Goal: Complete application form: Complete application form

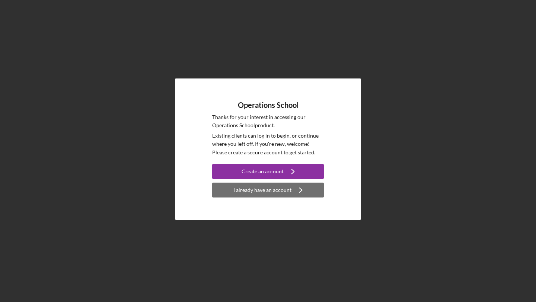
click at [268, 190] on div "I already have an account" at bounding box center [262, 190] width 58 height 15
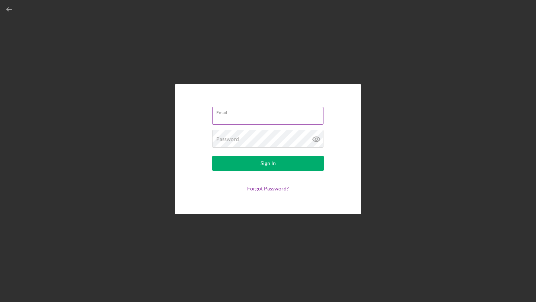
click at [263, 113] on div "Email" at bounding box center [268, 116] width 112 height 19
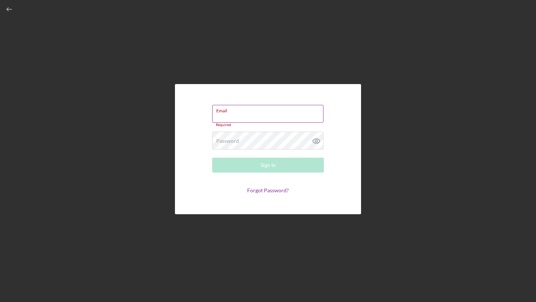
click at [251, 112] on div "Email Required" at bounding box center [268, 116] width 112 height 22
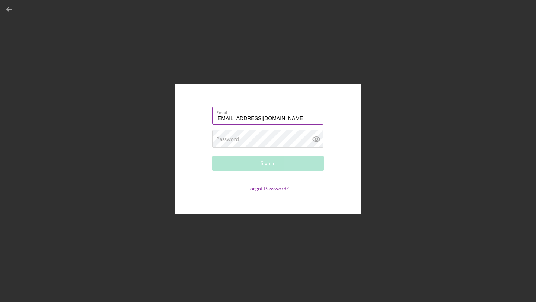
type input "[EMAIL_ADDRESS][DOMAIN_NAME]"
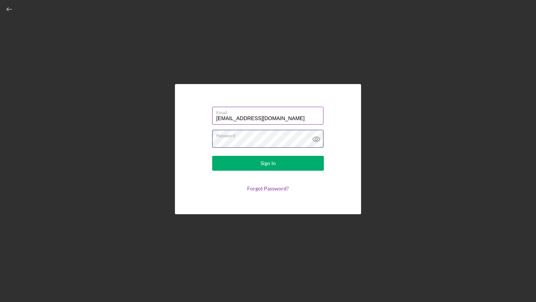
click at [212, 156] on button "Sign In" at bounding box center [268, 163] width 112 height 15
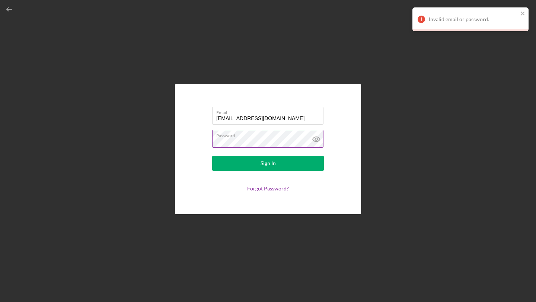
click at [318, 138] on icon at bounding box center [316, 139] width 7 height 5
click at [212, 156] on button "Sign In" at bounding box center [268, 163] width 112 height 15
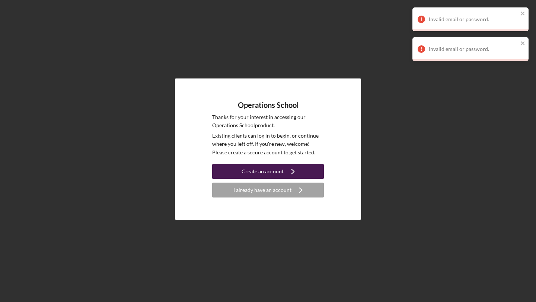
click at [261, 174] on div "Create an account" at bounding box center [262, 171] width 42 height 15
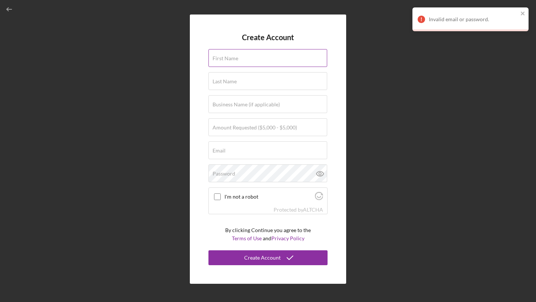
click at [282, 62] on input "First Name" at bounding box center [267, 58] width 119 height 18
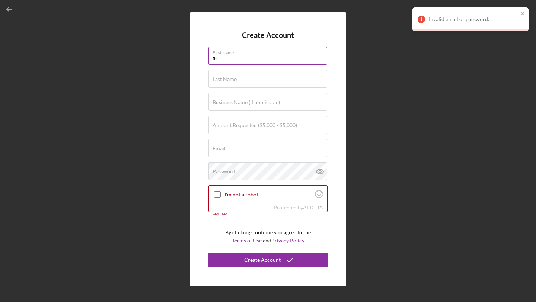
type input "t"
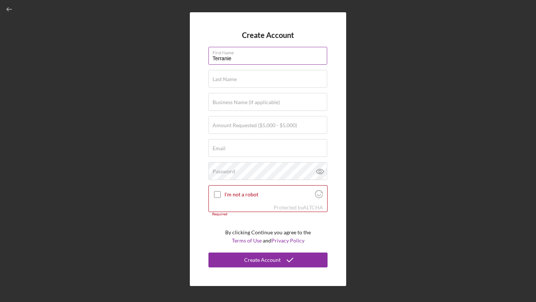
type input "Terranie"
type input "[PERSON_NAME]"
type input "The Heart Next Door"
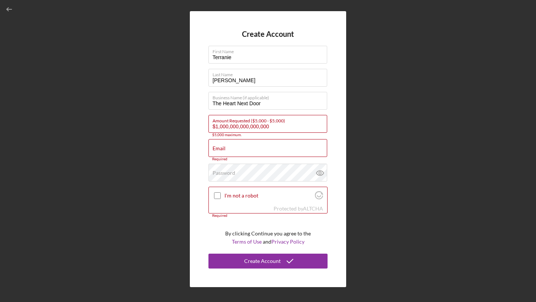
drag, startPoint x: 285, startPoint y: 128, endPoint x: 196, endPoint y: 113, distance: 90.0
click at [196, 113] on div "Create Account First Name [PERSON_NAME] Last Name [PERSON_NAME] Business Name (…" at bounding box center [268, 149] width 156 height 276
type input "$5,000"
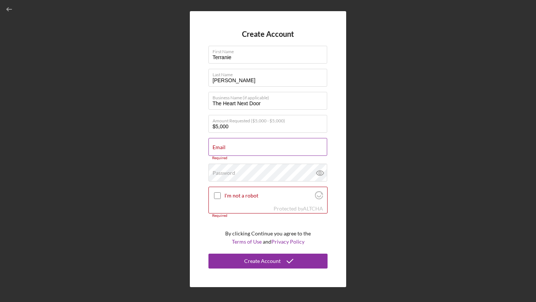
click at [225, 153] on input "Email" at bounding box center [267, 147] width 119 height 18
type input "H"
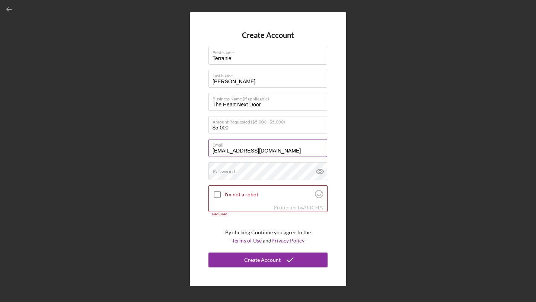
type input "[EMAIL_ADDRESS][DOMAIN_NAME]"
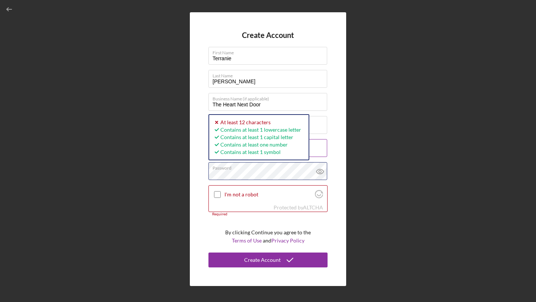
click at [208, 253] on button "Create Account" at bounding box center [267, 260] width 119 height 15
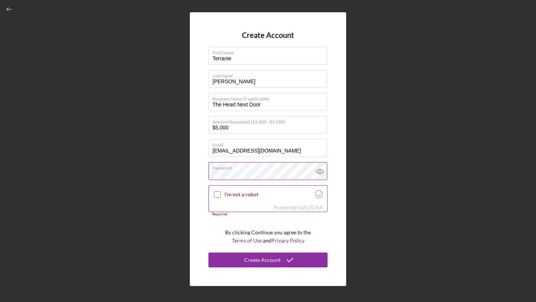
click at [217, 194] on input "I'm not a robot" at bounding box center [217, 194] width 7 height 7
checkbox input "true"
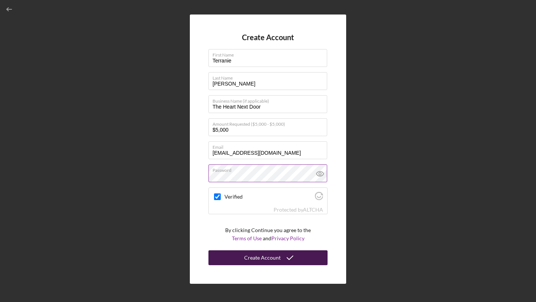
click at [265, 257] on div "Create Account" at bounding box center [262, 257] width 36 height 15
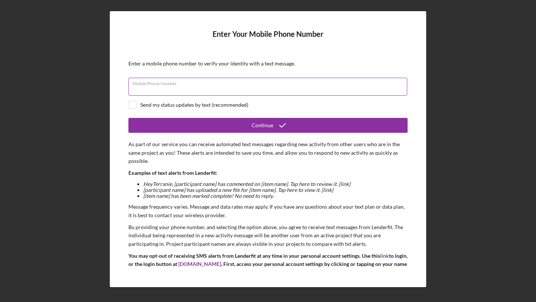
click at [193, 92] on input "Mobile Phone Number" at bounding box center [267, 87] width 279 height 18
type input "[PHONE_NUMBER]"
click at [133, 106] on input "checkbox" at bounding box center [132, 104] width 7 height 7
checkbox input "true"
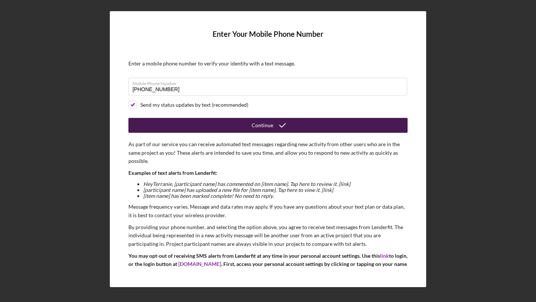
click at [142, 124] on button "Continue" at bounding box center [267, 125] width 279 height 15
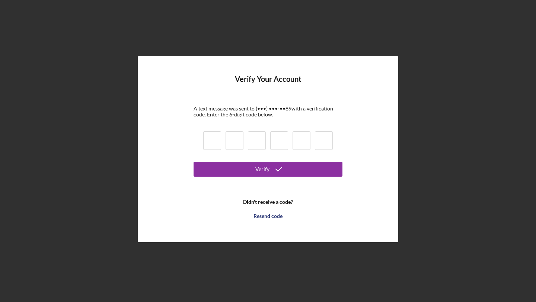
click at [211, 144] on input at bounding box center [212, 140] width 18 height 19
type input "8"
type input "0"
type input "2"
type input "9"
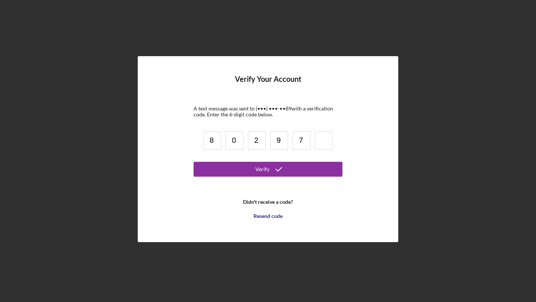
type input "7"
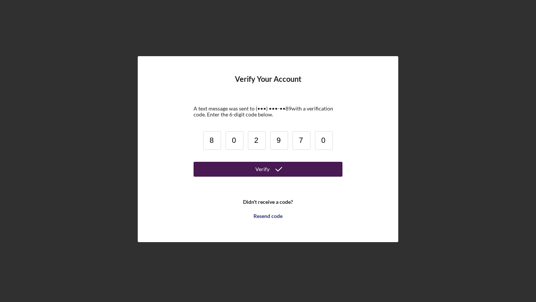
type input "0"
click at [220, 167] on button "Verify" at bounding box center [267, 169] width 149 height 15
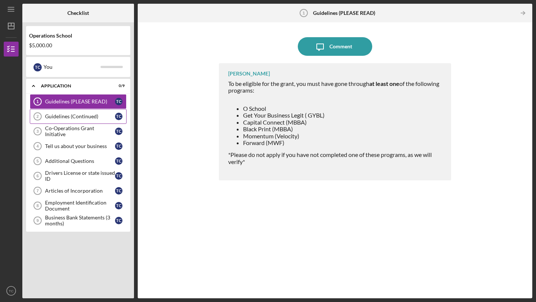
click at [75, 113] on link "Guidelines (Continued) 2 Guidelines (Continued) T C" at bounding box center [78, 116] width 97 height 15
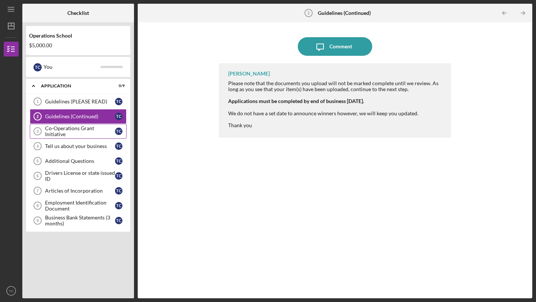
click at [78, 128] on link "Co-Operations Grant Initiative 3 Co-Operations Grant Initiative T C" at bounding box center [78, 131] width 97 height 15
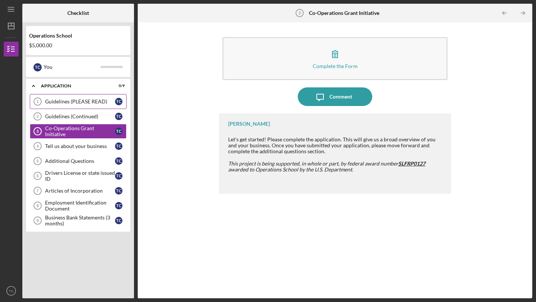
click at [81, 103] on div "Guidelines (PLEASE READ)" at bounding box center [80, 102] width 70 height 6
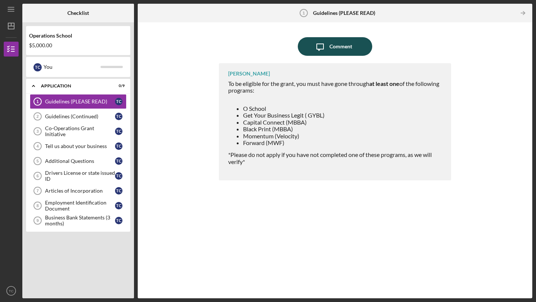
click at [355, 46] on button "Icon/Message Comment" at bounding box center [335, 46] width 74 height 19
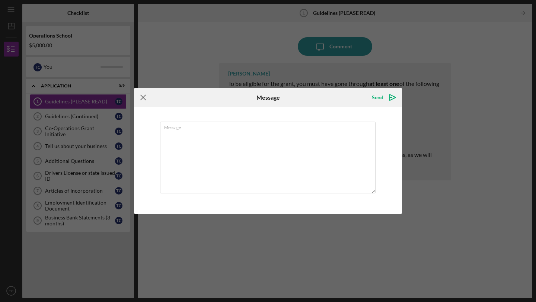
click at [143, 99] on icon "Icon/Menu Close" at bounding box center [143, 97] width 19 height 19
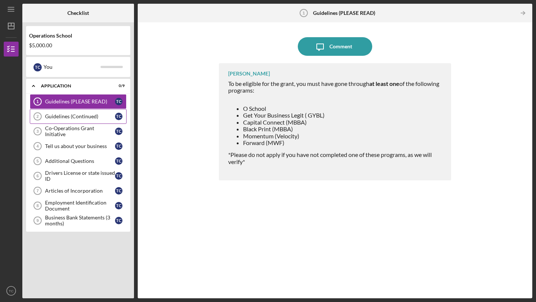
click at [81, 115] on div "Guidelines (Continued)" at bounding box center [80, 116] width 70 height 6
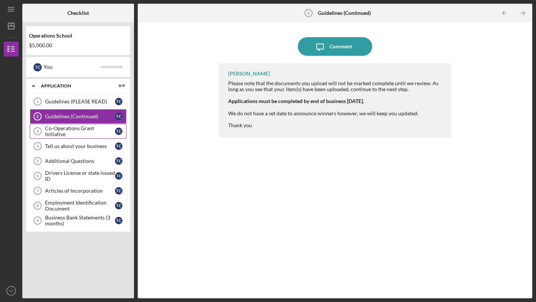
click at [83, 133] on div "Co-Operations Grant Initiative" at bounding box center [80, 131] width 70 height 12
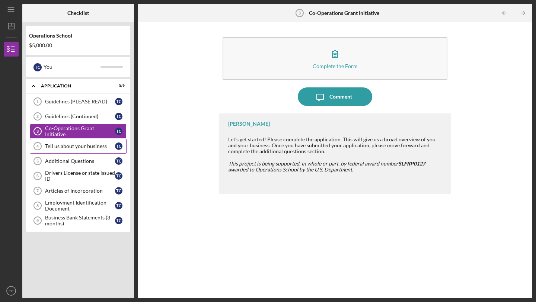
click at [83, 145] on div "Tell us about your business" at bounding box center [80, 146] width 70 height 6
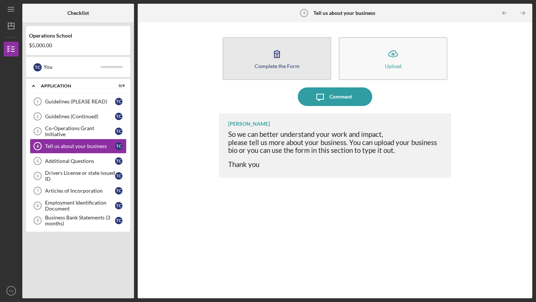
click at [316, 62] on button "Complete the Form Form" at bounding box center [276, 58] width 109 height 43
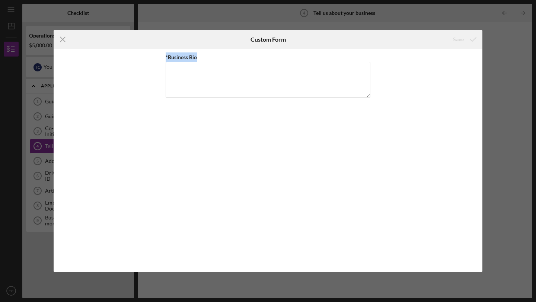
drag, startPoint x: 205, startPoint y: 58, endPoint x: 163, endPoint y: 52, distance: 42.4
click at [163, 52] on div "*Business Bio" at bounding box center [268, 160] width 429 height 223
copy label "*Business Bio"
click at [194, 85] on textarea "*Business Bio" at bounding box center [268, 80] width 205 height 36
drag, startPoint x: 199, startPoint y: 57, endPoint x: 161, endPoint y: 59, distance: 38.4
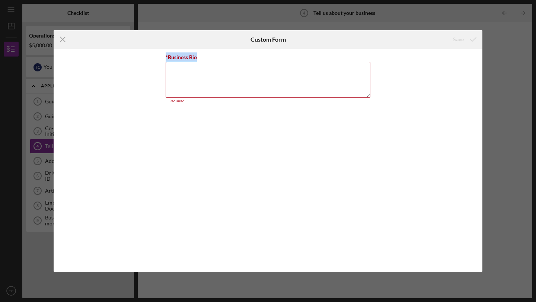
click at [161, 59] on div "*Business Bio Required" at bounding box center [268, 160] width 429 height 223
copy label "*Business Bio"
click at [203, 70] on textarea "*Business Bio" at bounding box center [268, 80] width 205 height 36
paste textarea "Lor Ipsum Dolo Sita co a elitsedd eiusmodt inci utl etdol magnaal enimadminim v…"
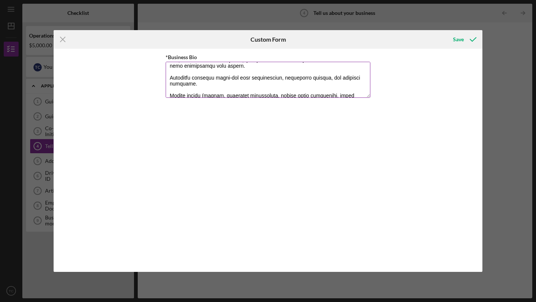
scroll to position [173, 0]
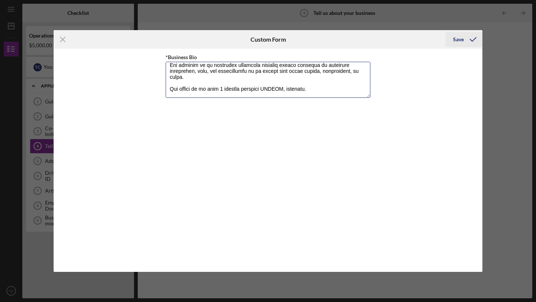
type textarea "Lor Ipsum Dolo Sita co a elitsedd eiusmodt inci utl etdol magnaal enimadminim v…"
click at [457, 39] on div "Save" at bounding box center [458, 39] width 11 height 15
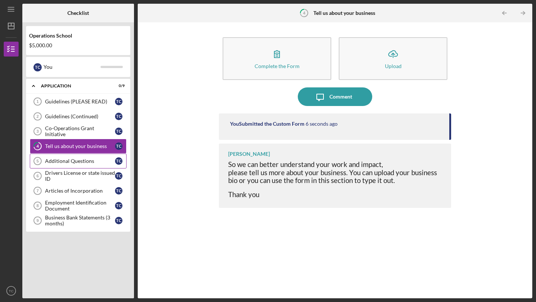
click at [62, 159] on div "Additional Questions" at bounding box center [80, 161] width 70 height 6
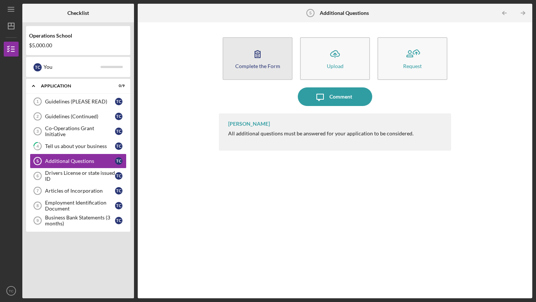
click at [275, 59] on button "Complete the Form Form" at bounding box center [257, 58] width 70 height 43
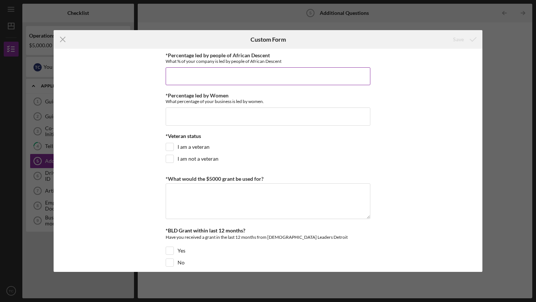
click at [229, 76] on input "*Percentage led by people of African Descent" at bounding box center [268, 76] width 205 height 18
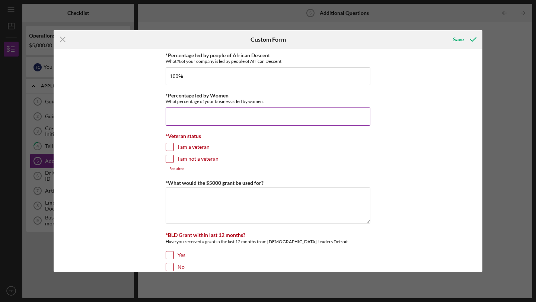
type input "100.00000%"
click at [243, 116] on input "*Percentage led by Women" at bounding box center [268, 117] width 205 height 18
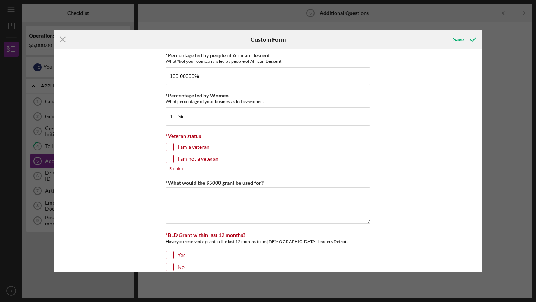
type input "100.00000%"
click at [170, 161] on input "I am not a veteran" at bounding box center [169, 158] width 7 height 7
checkbox input "true"
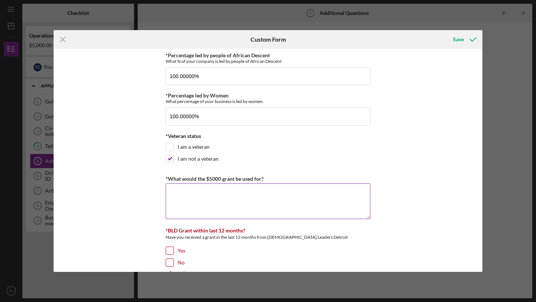
click at [178, 196] on textarea "*What would the $5000 grant be used for?" at bounding box center [268, 201] width 205 height 36
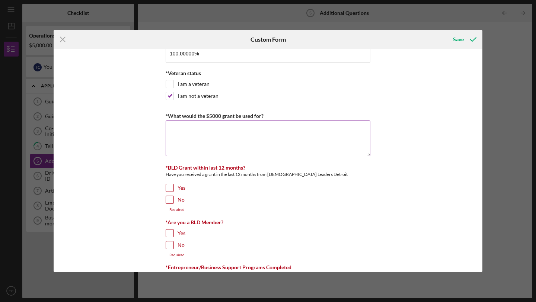
scroll to position [79, 0]
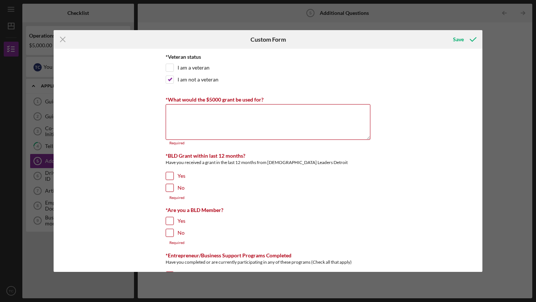
click at [169, 185] on input "No" at bounding box center [169, 187] width 7 height 7
checkbox input "true"
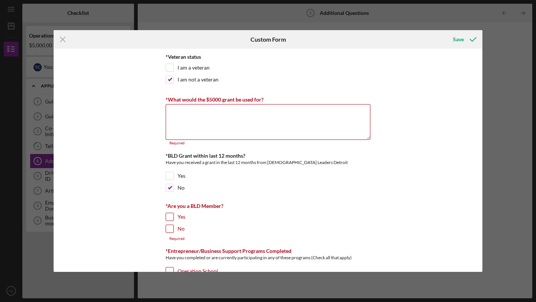
click at [169, 231] on input "No" at bounding box center [169, 228] width 7 height 7
checkbox input "true"
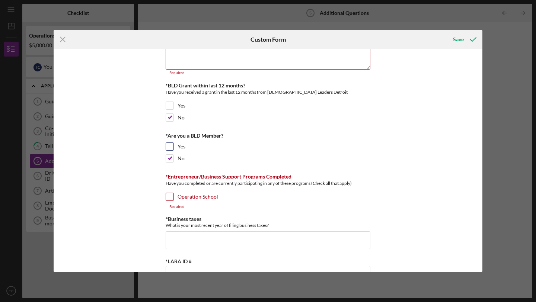
scroll to position [151, 0]
click at [170, 196] on input "Operation School" at bounding box center [169, 195] width 7 height 7
checkbox input "true"
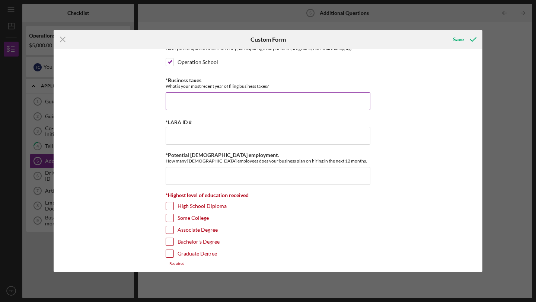
scroll to position [289, 0]
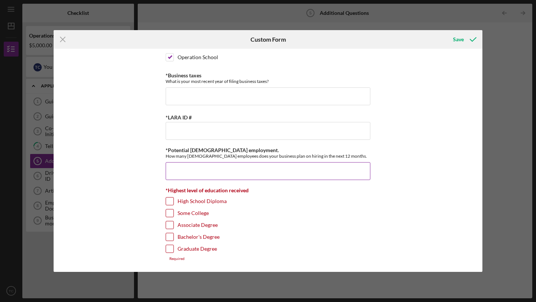
click at [185, 174] on input "*Potential [DEMOGRAPHIC_DATA] employment." at bounding box center [268, 171] width 205 height 18
type input "2"
click at [168, 240] on div at bounding box center [170, 237] width 8 height 8
click at [168, 237] on input "Bachelor's Degree" at bounding box center [169, 236] width 7 height 7
checkbox input "true"
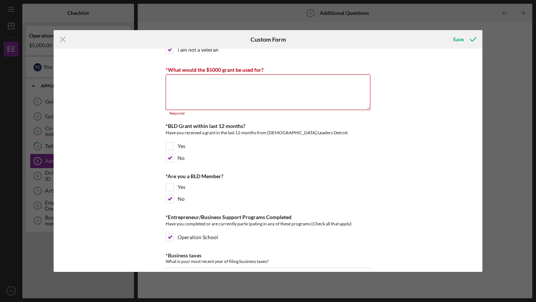
scroll to position [108, 0]
drag, startPoint x: 265, startPoint y: 72, endPoint x: 163, endPoint y: 74, distance: 102.3
click at [163, 74] on div "*Percentage led by people of African Descent What % of your company is led by p…" at bounding box center [268, 160] width 429 height 223
copy label "*What would the $5000 grant be used for?"
click at [201, 85] on textarea "*What would the $5000 grant be used for?" at bounding box center [268, 93] width 205 height 36
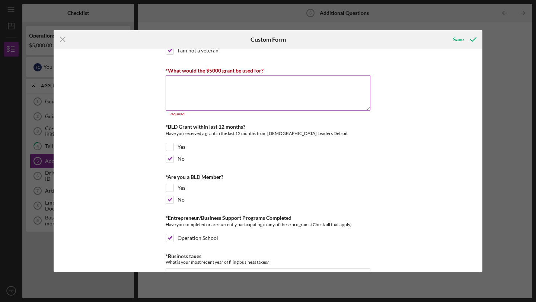
paste textarea "The $5,000 grant would directly support the launch and growth of The Heart Next…"
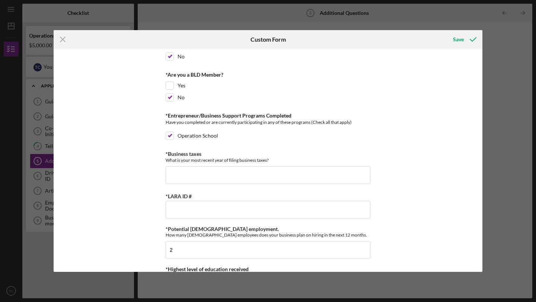
scroll to position [207, 0]
type textarea "The $5,000 grant would directly support the launch and growth of The Heart Next…"
click at [201, 171] on input "*Business taxes" at bounding box center [268, 175] width 205 height 18
type input "2024"
click at [193, 208] on input "*LARA ID #" at bounding box center [268, 209] width 205 height 18
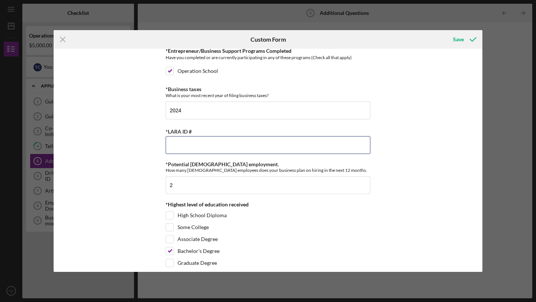
scroll to position [272, 0]
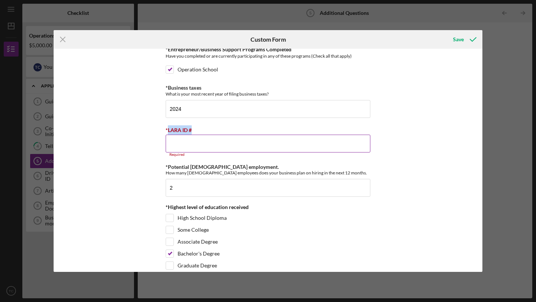
drag, startPoint x: 193, startPoint y: 129, endPoint x: 166, endPoint y: 130, distance: 27.6
click at [166, 130] on div "*LARA ID #" at bounding box center [268, 129] width 205 height 9
copy label "LARA ID #"
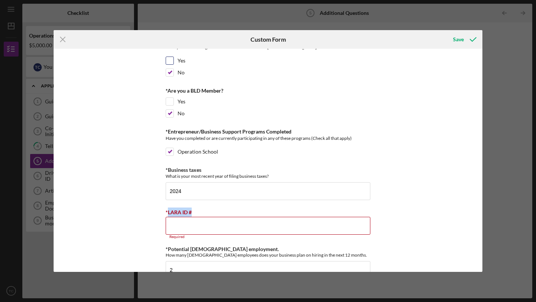
scroll to position [216, 0]
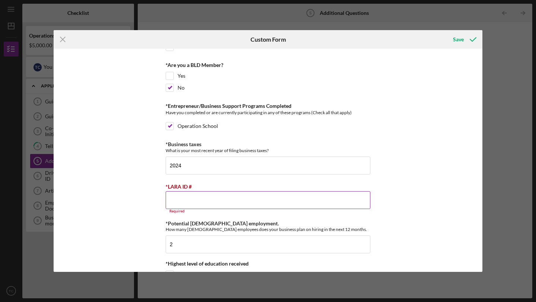
click at [184, 201] on input "*LARA ID #" at bounding box center [268, 200] width 205 height 18
paste input "225924844800"
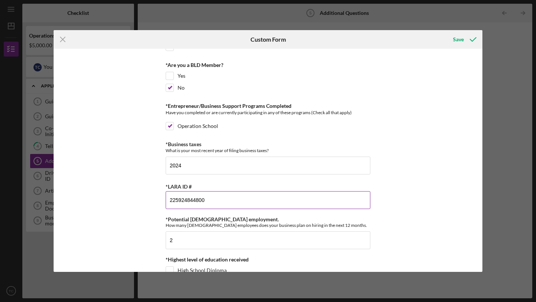
scroll to position [281, 0]
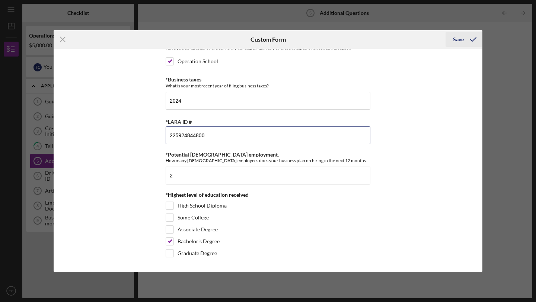
type input "225924844800"
click at [469, 39] on icon "submit" at bounding box center [473, 39] width 19 height 19
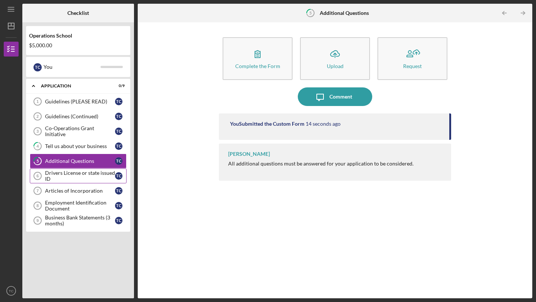
click at [69, 178] on div "Drivers License or state issued ID" at bounding box center [80, 176] width 70 height 12
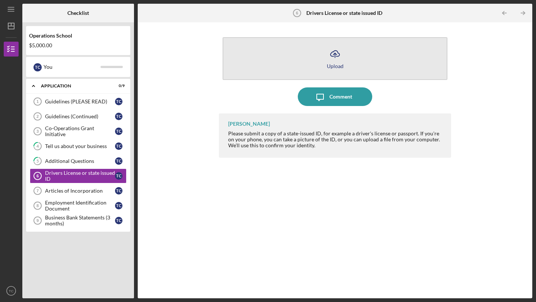
click at [340, 52] on icon "Icon/Upload" at bounding box center [335, 54] width 19 height 19
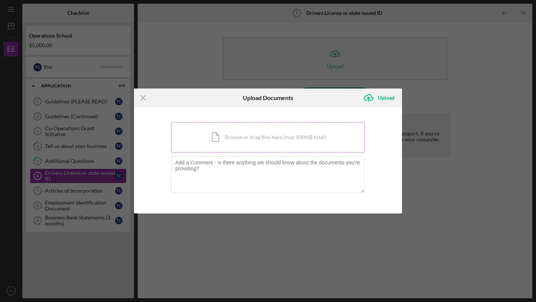
click at [216, 141] on div "Icon/Document Browse or drag files here (max 100MB total) Tap to choose files o…" at bounding box center [267, 137] width 193 height 31
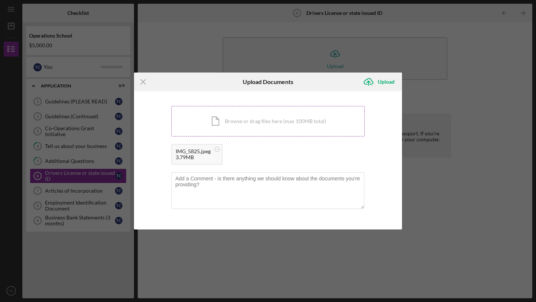
click at [218, 117] on div "Icon/Document Browse or drag files here (max 100MB total) Tap to choose files o…" at bounding box center [267, 121] width 193 height 31
click at [384, 86] on div "Upload" at bounding box center [386, 81] width 17 height 15
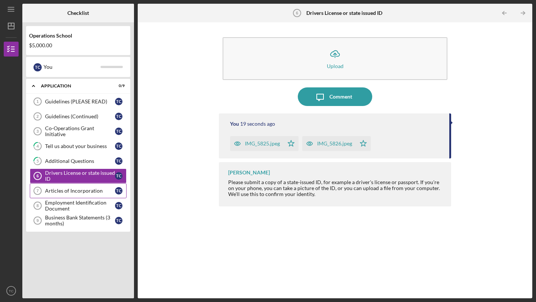
click at [95, 192] on div "Articles of Incorporation" at bounding box center [80, 191] width 70 height 6
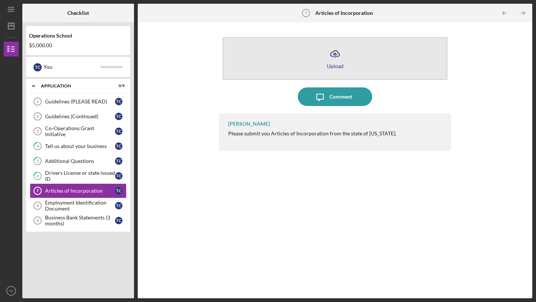
click at [342, 70] on button "Icon/Upload Upload" at bounding box center [334, 58] width 225 height 43
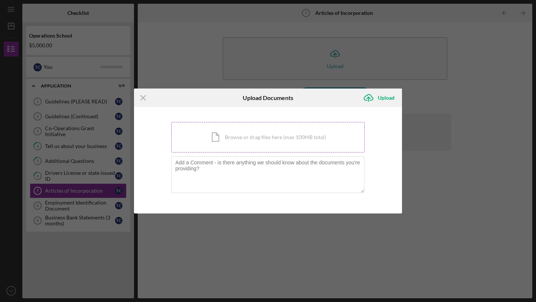
click at [254, 141] on div "Icon/Document Browse or drag files here (max 100MB total) Tap to choose files o…" at bounding box center [267, 137] width 193 height 31
click at [145, 98] on icon "Icon/Menu Close" at bounding box center [143, 98] width 19 height 19
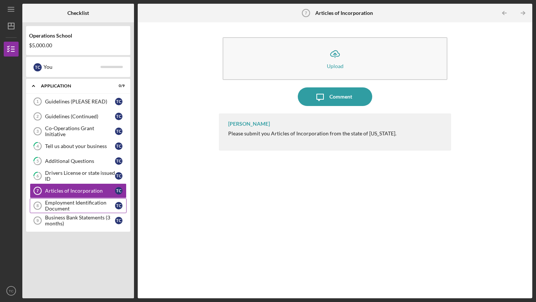
click at [84, 203] on div "Employment Identification Document" at bounding box center [80, 206] width 70 height 12
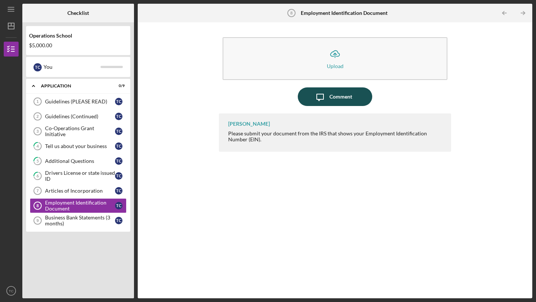
click at [351, 90] on button "Icon/Message Comment" at bounding box center [335, 96] width 74 height 19
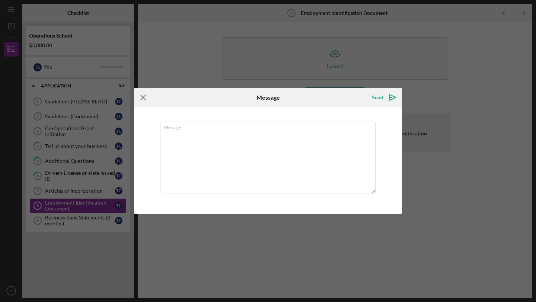
click at [151, 94] on icon "Icon/Menu Close" at bounding box center [143, 97] width 19 height 19
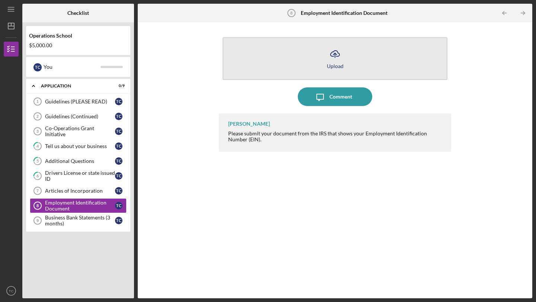
click at [330, 61] on icon "Icon/Upload" at bounding box center [335, 54] width 19 height 19
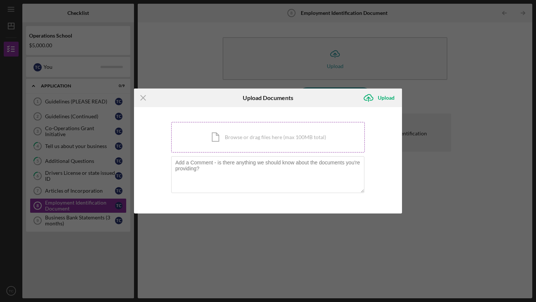
click at [236, 138] on div "Icon/Document Browse or drag files here (max 100MB total) Tap to choose files o…" at bounding box center [267, 137] width 193 height 31
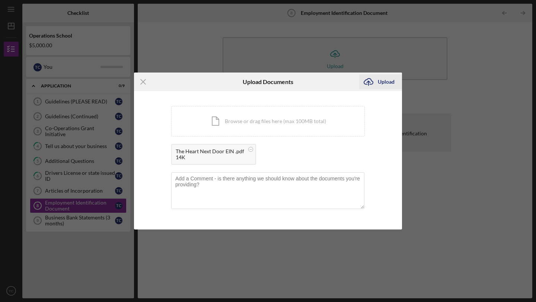
click at [382, 78] on div "Upload" at bounding box center [386, 81] width 17 height 15
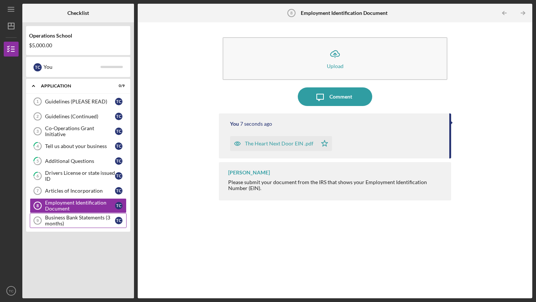
click at [95, 220] on div "Business Bank Statements (3 months)" at bounding box center [80, 221] width 70 height 12
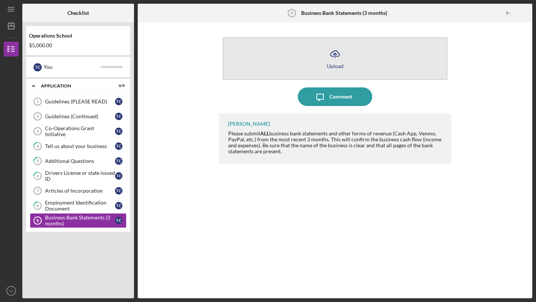
click at [332, 50] on icon "Icon/Upload" at bounding box center [335, 54] width 19 height 19
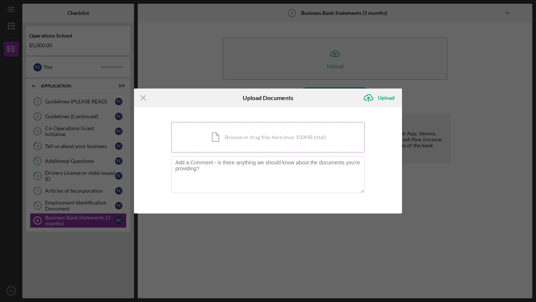
click at [257, 137] on div "Icon/Document Browse or drag files here (max 100MB total) Tap to choose files o…" at bounding box center [267, 137] width 193 height 31
